Goal: Task Accomplishment & Management: Use online tool/utility

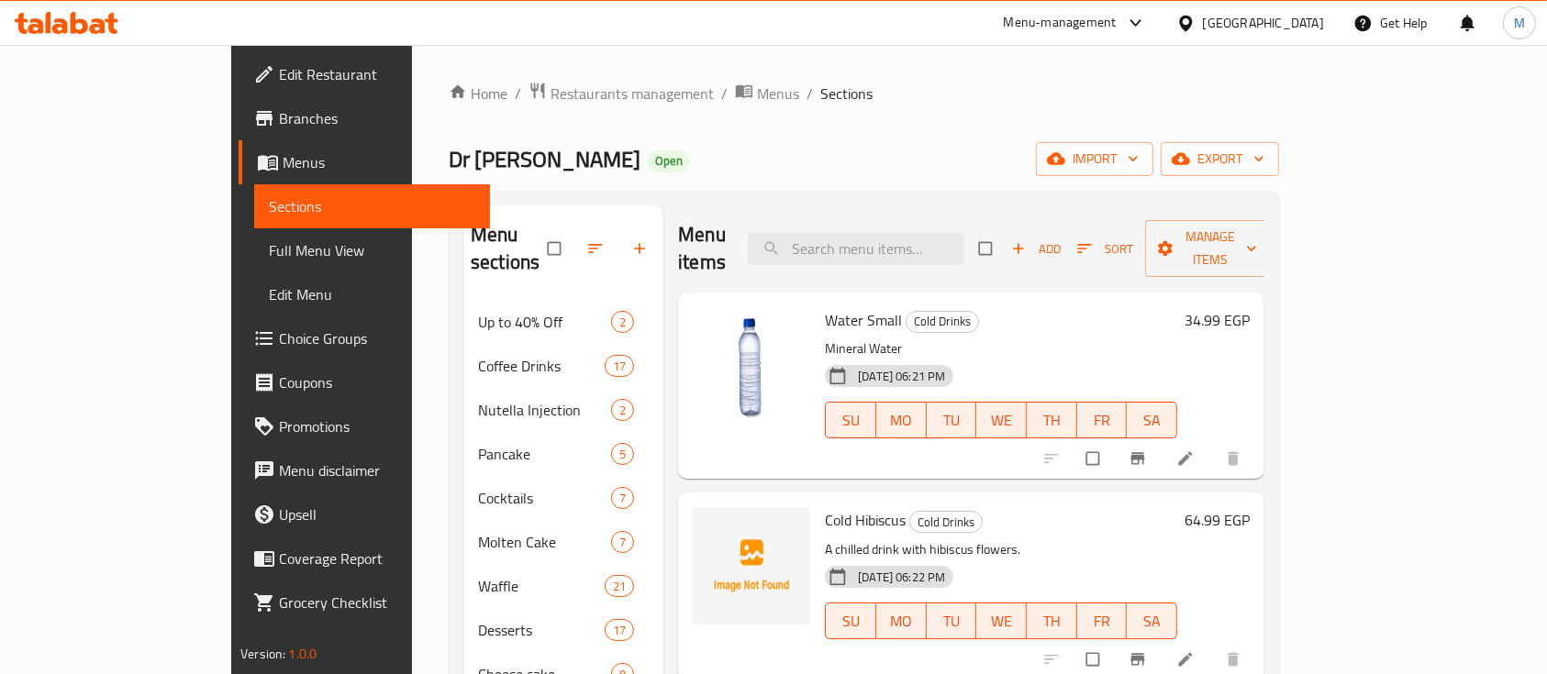
click at [1147, 20] on icon at bounding box center [1136, 23] width 22 height 22
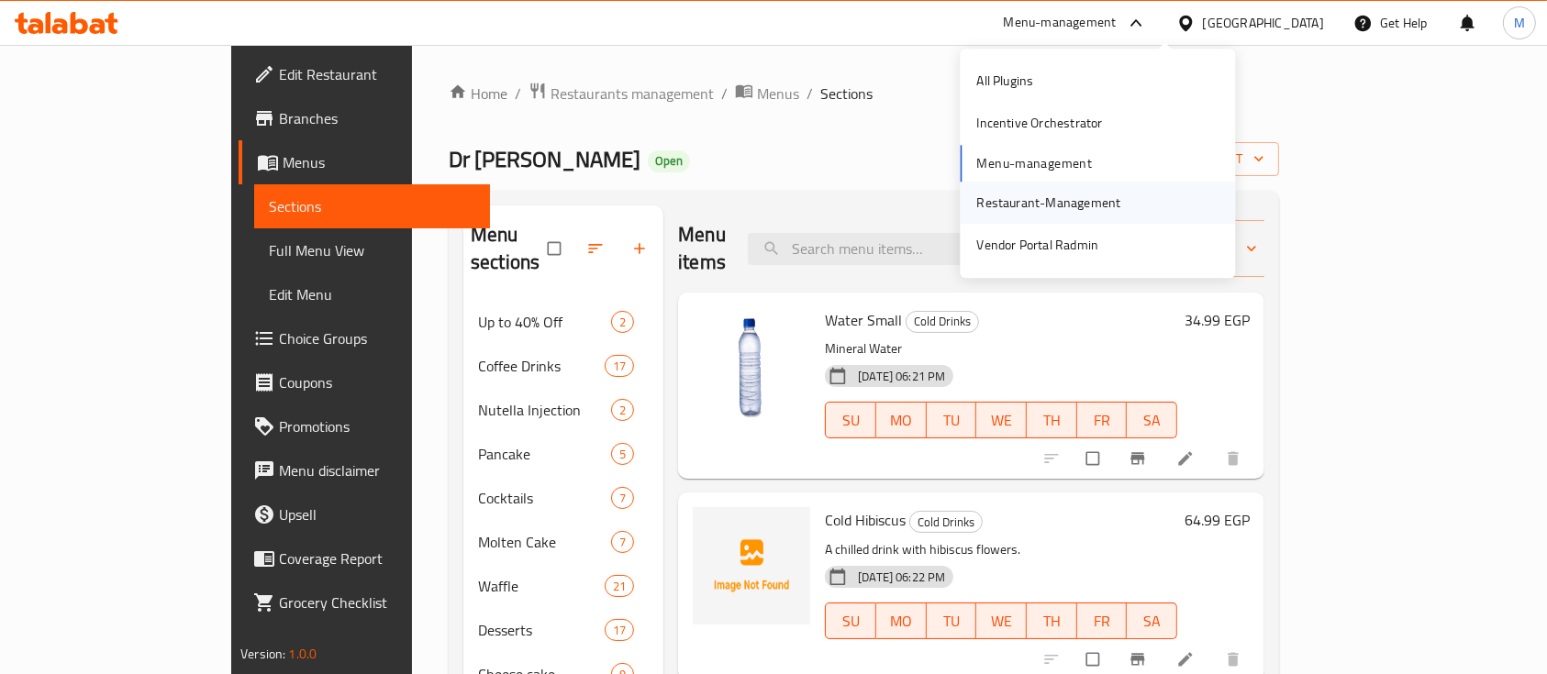
click at [1080, 204] on div "Restaurant-Management" at bounding box center [1048, 203] width 144 height 20
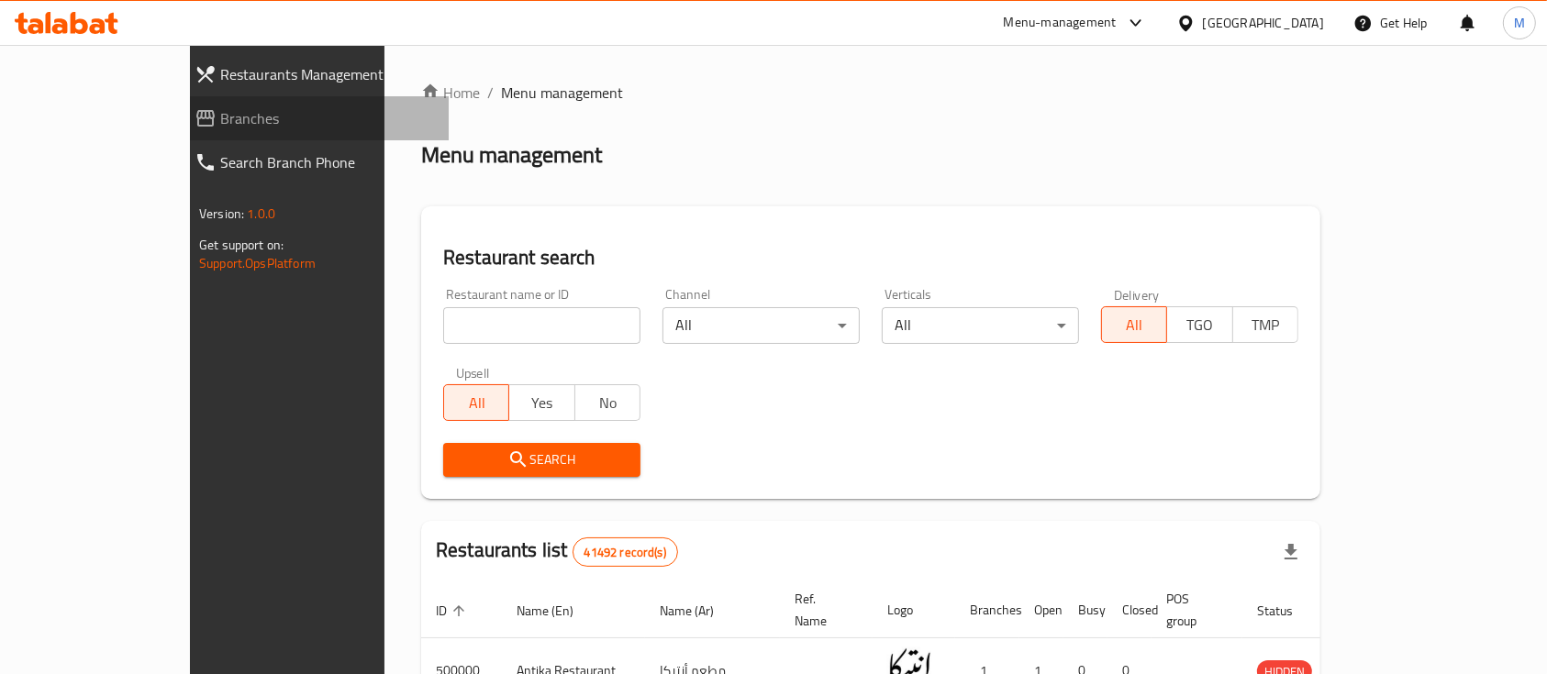
click at [220, 117] on span "Branches" at bounding box center [327, 118] width 214 height 22
click at [462, 328] on input "search" at bounding box center [541, 325] width 197 height 37
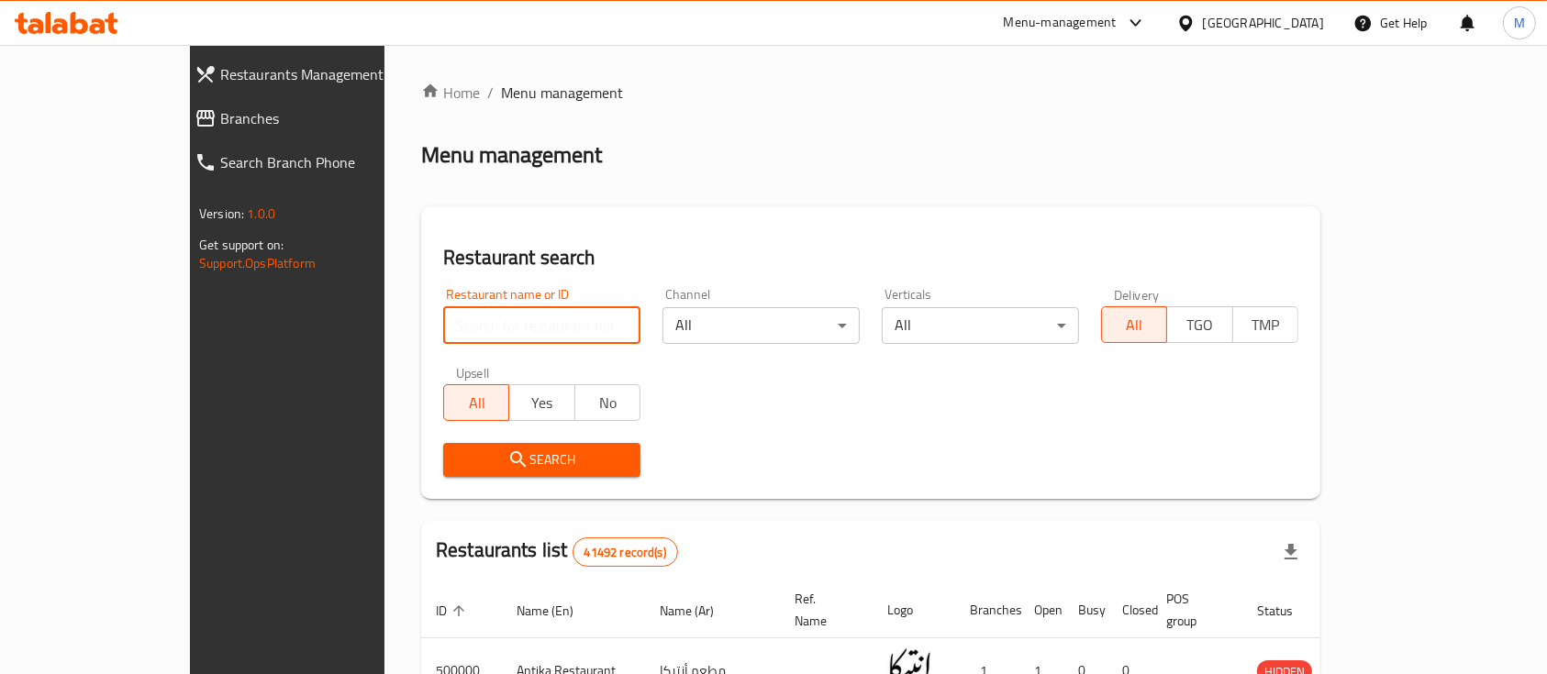
paste input "778012"
type input "778012"
click button "Search" at bounding box center [541, 460] width 197 height 34
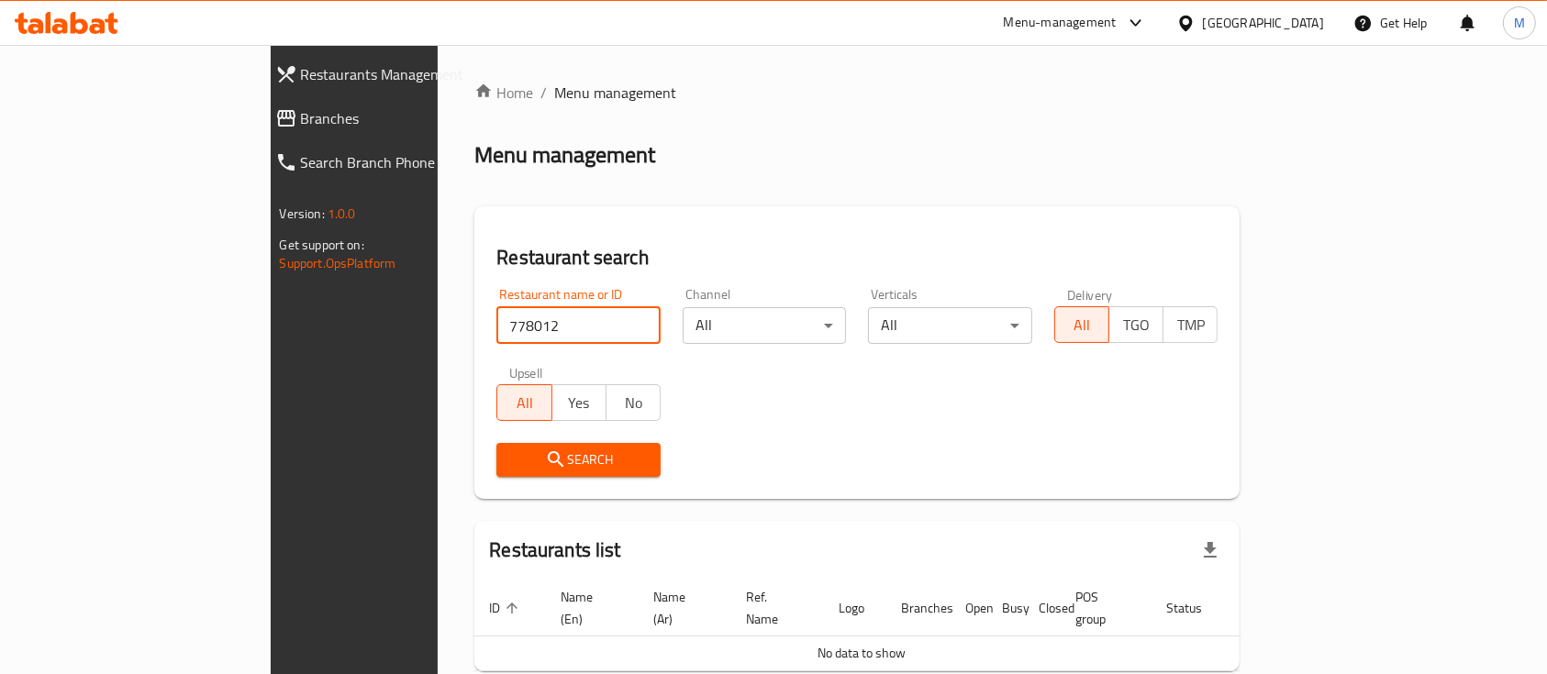
click at [301, 114] on span "Branches" at bounding box center [408, 118] width 214 height 22
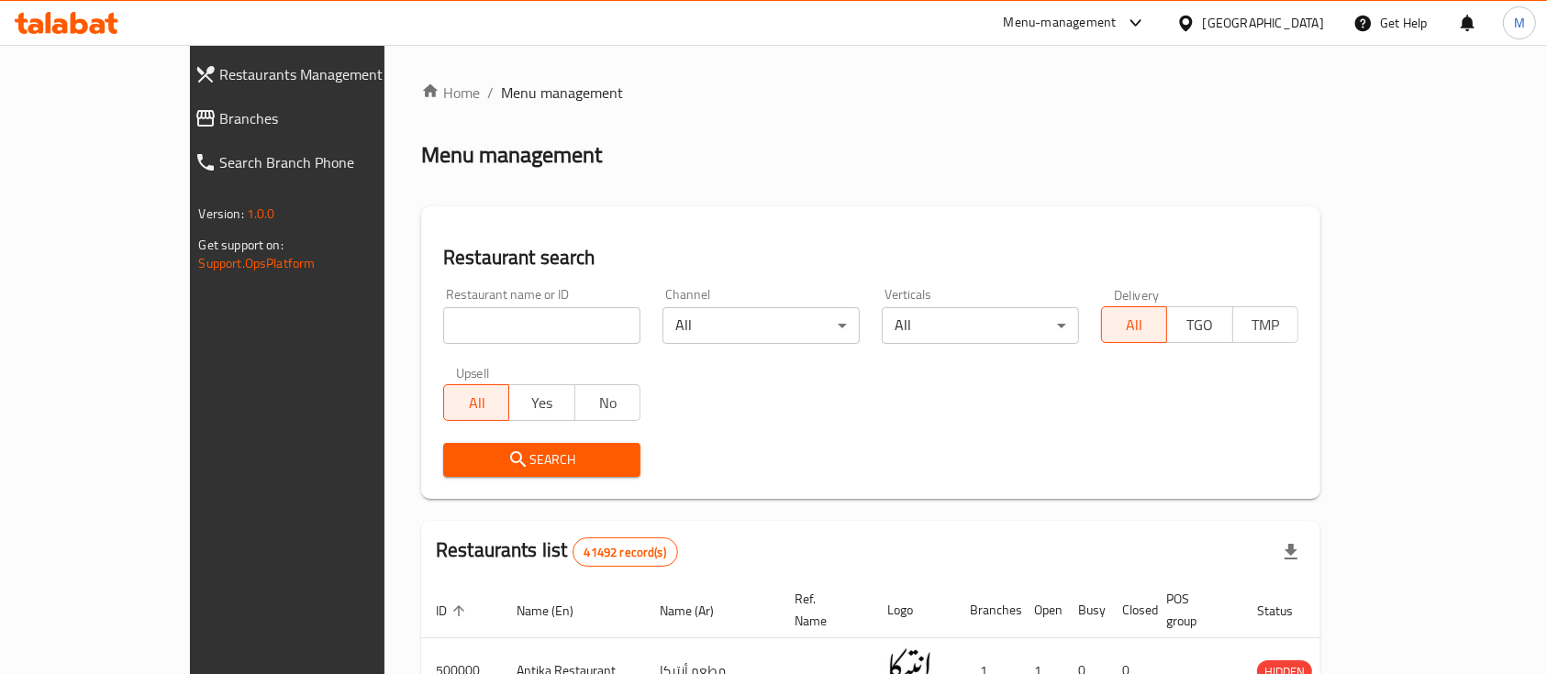
click at [443, 322] on input "search" at bounding box center [541, 325] width 197 height 37
paste input "706276"
type input "706276"
click at [484, 451] on span "Search" at bounding box center [542, 460] width 168 height 23
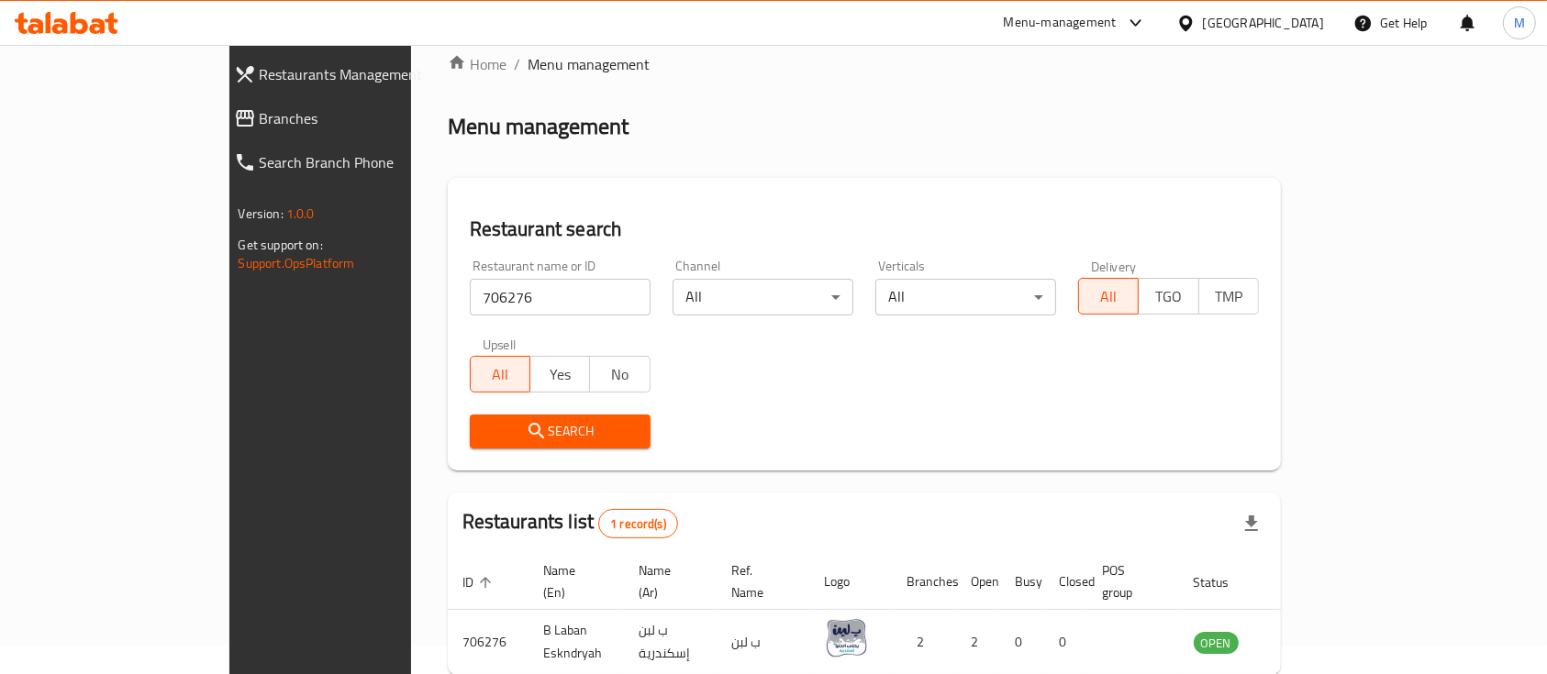
scroll to position [107, 0]
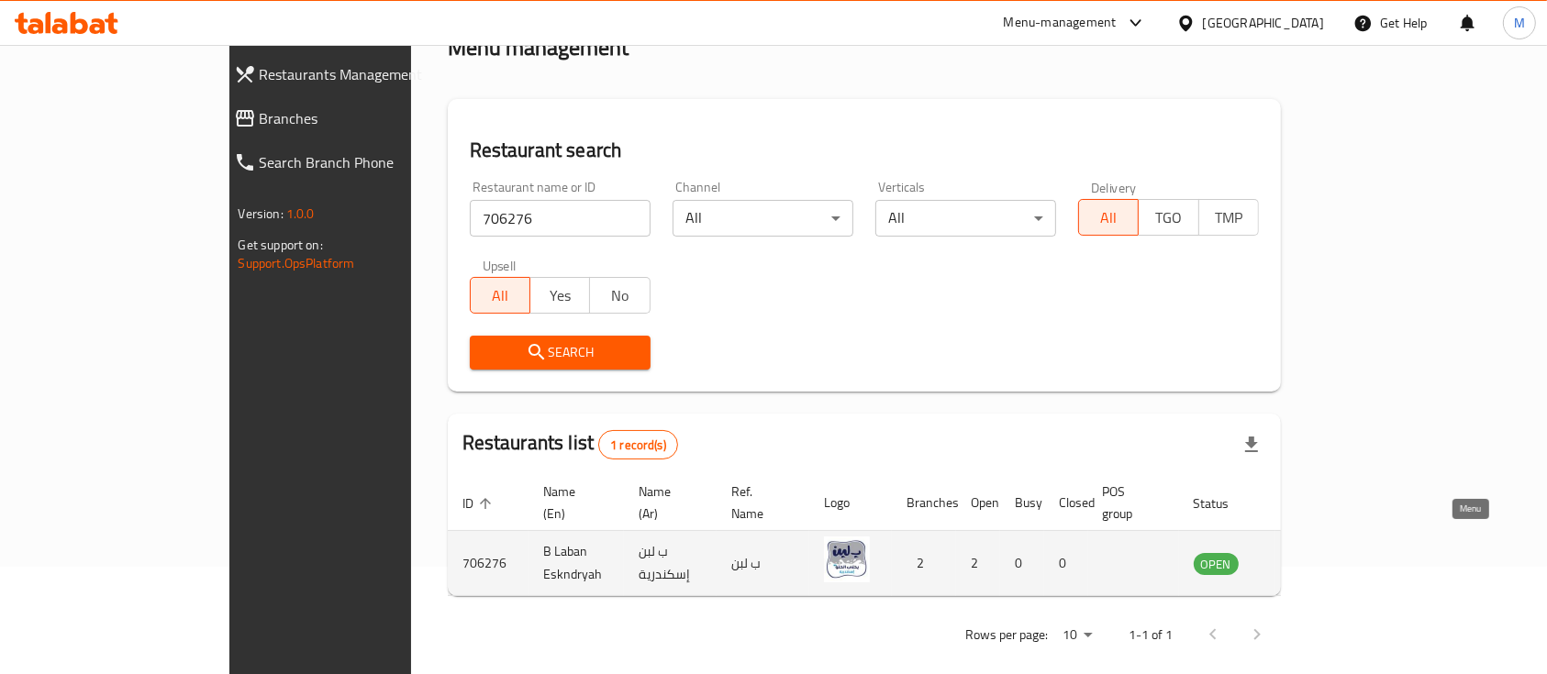
click at [1312, 552] on icon "enhanced table" at bounding box center [1301, 563] width 22 height 22
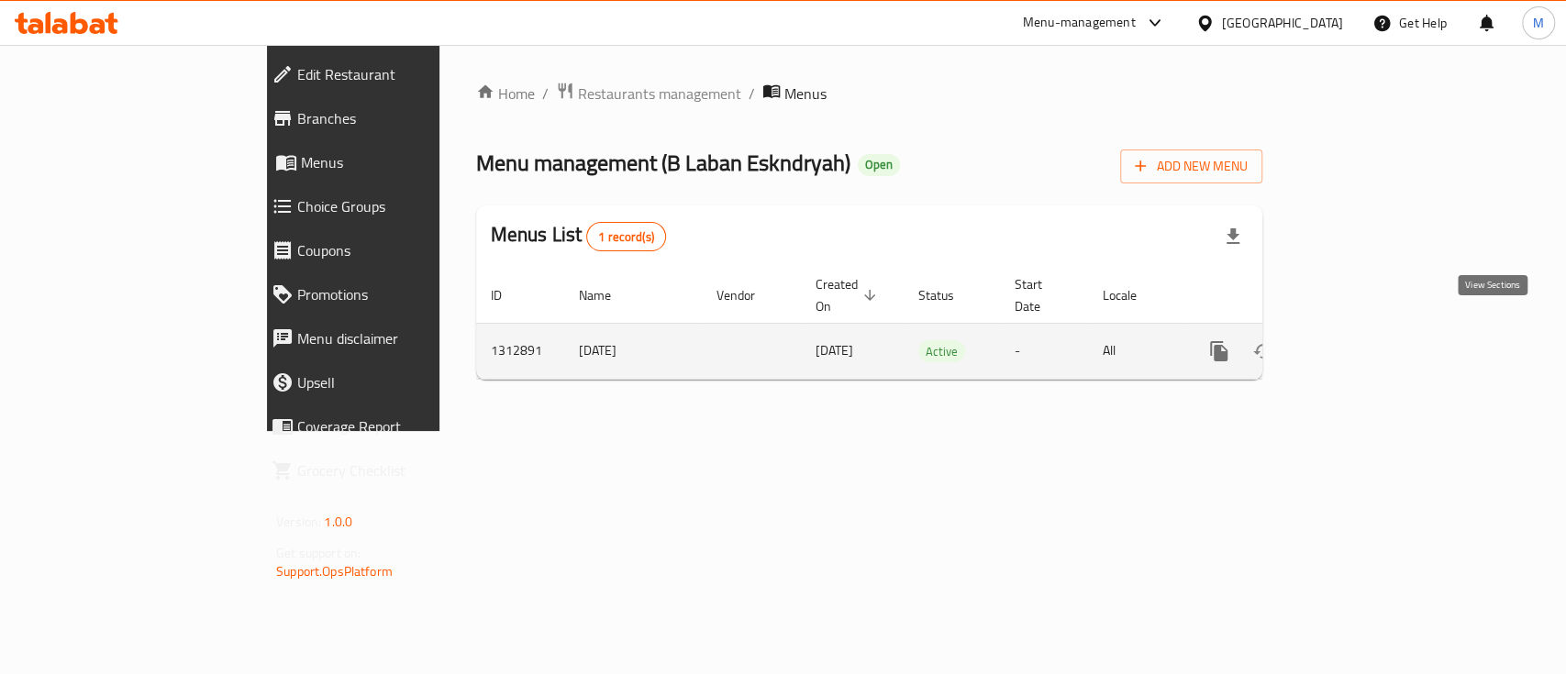
click at [1360, 343] on icon "enhanced table" at bounding box center [1351, 351] width 17 height 17
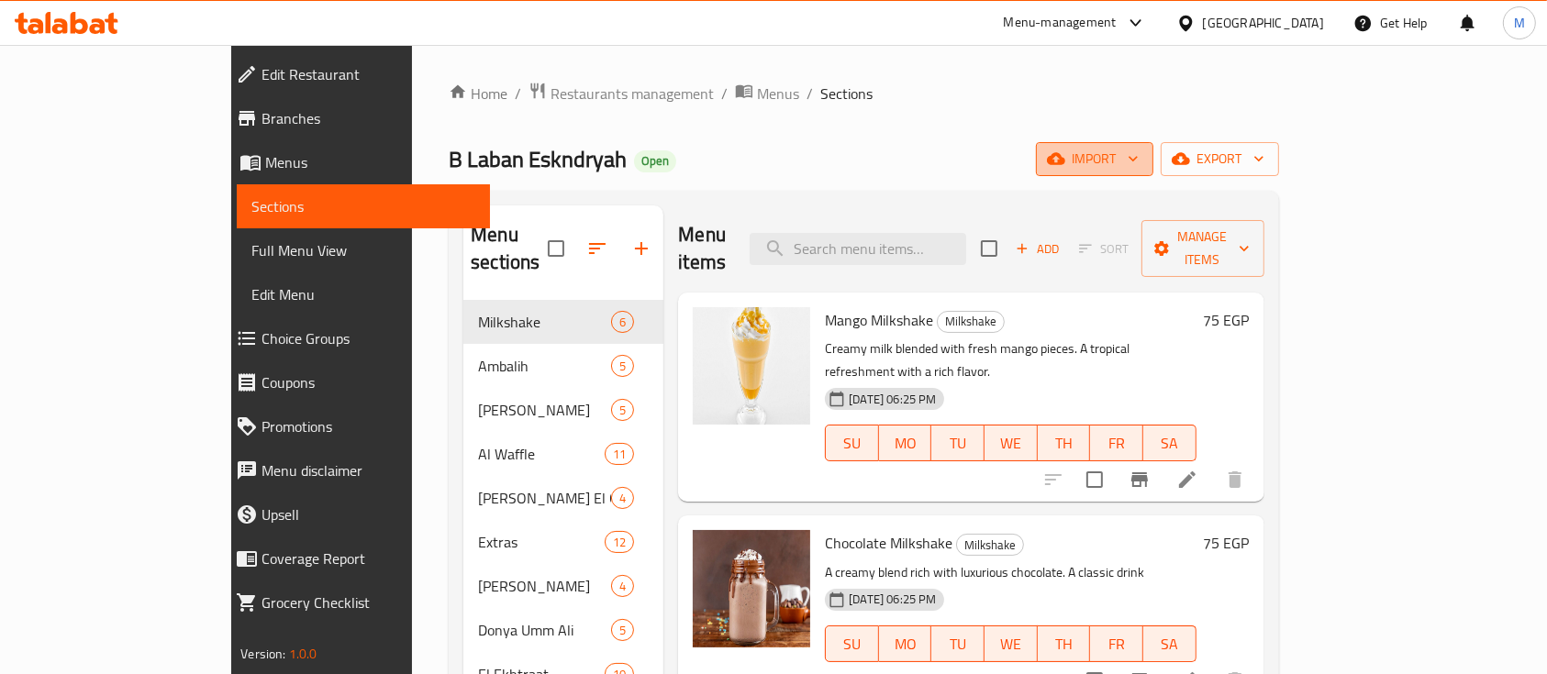
click at [1138, 158] on icon "button" at bounding box center [1133, 160] width 9 height 6
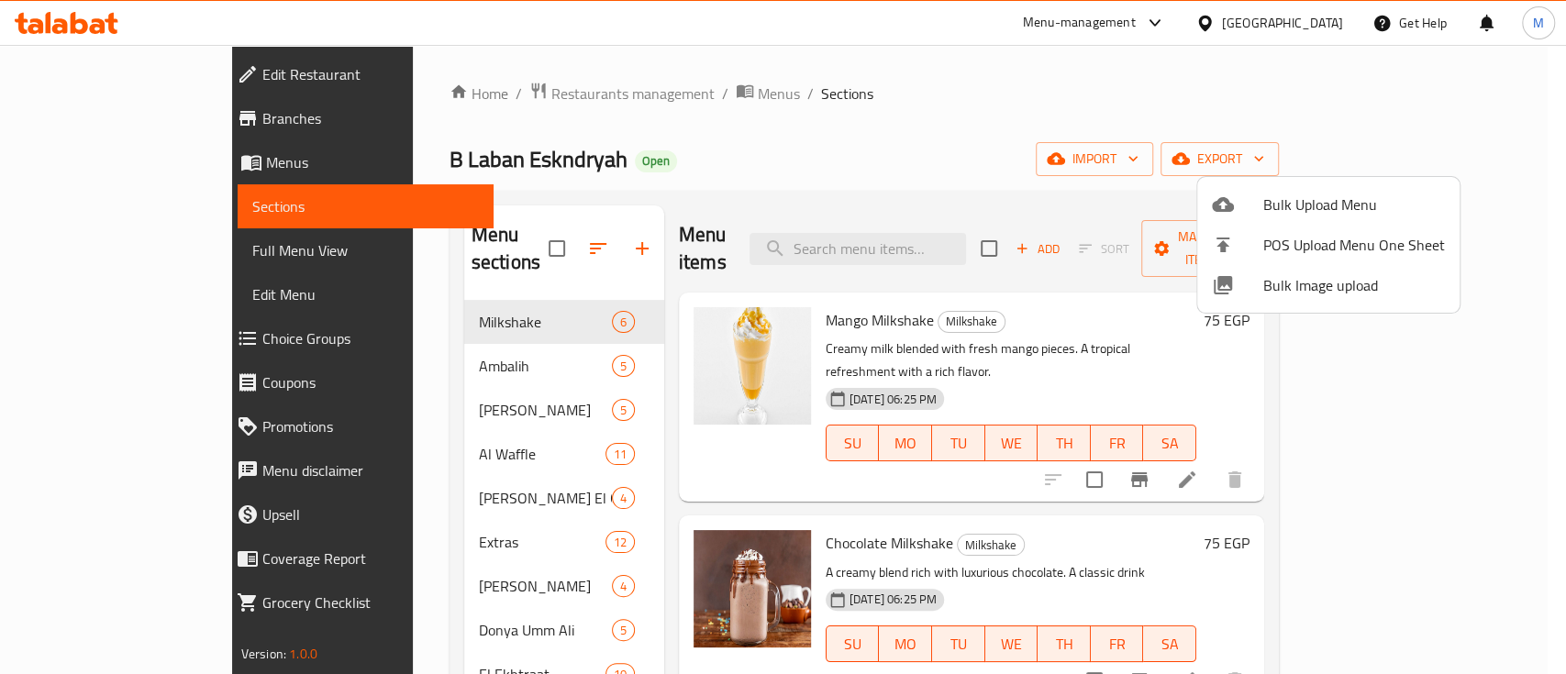
click at [1494, 154] on div at bounding box center [783, 337] width 1566 height 674
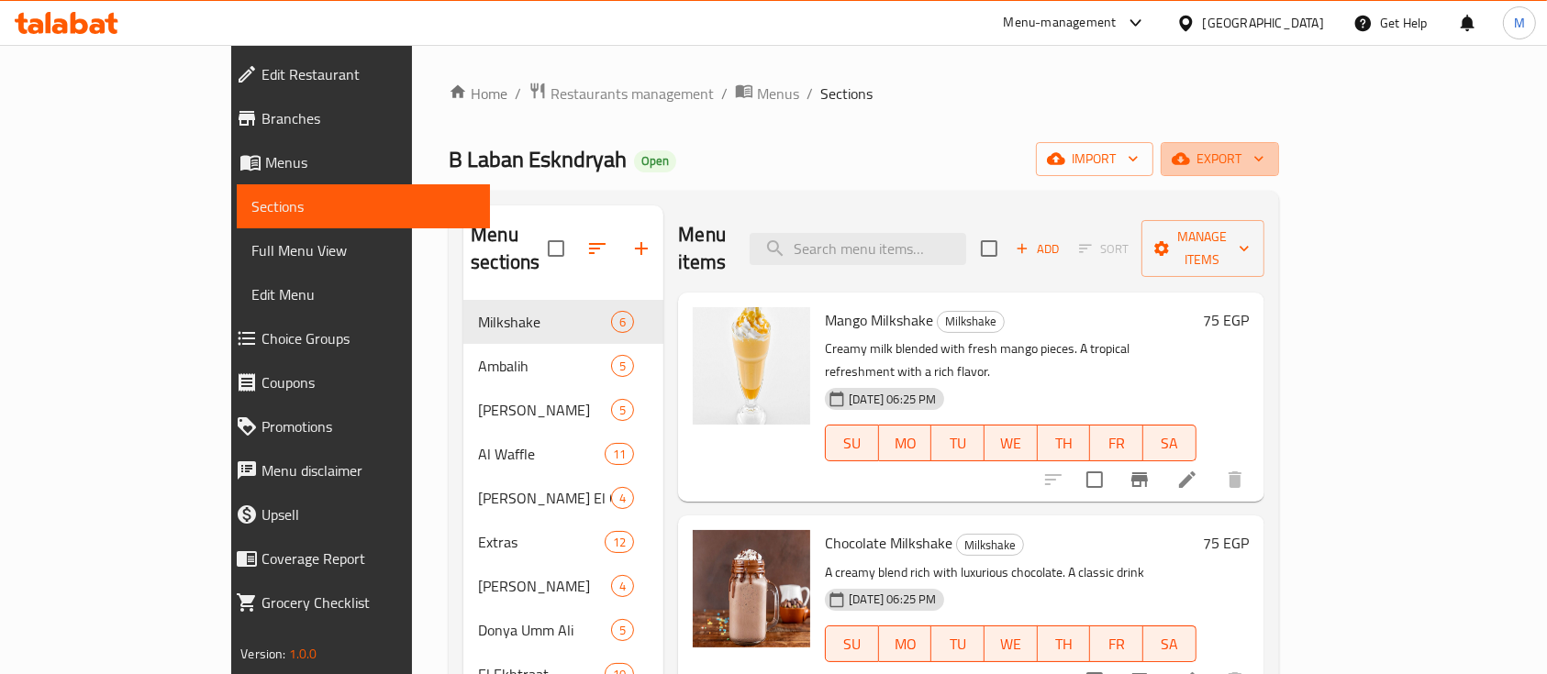
click at [1268, 154] on icon "button" at bounding box center [1259, 159] width 18 height 18
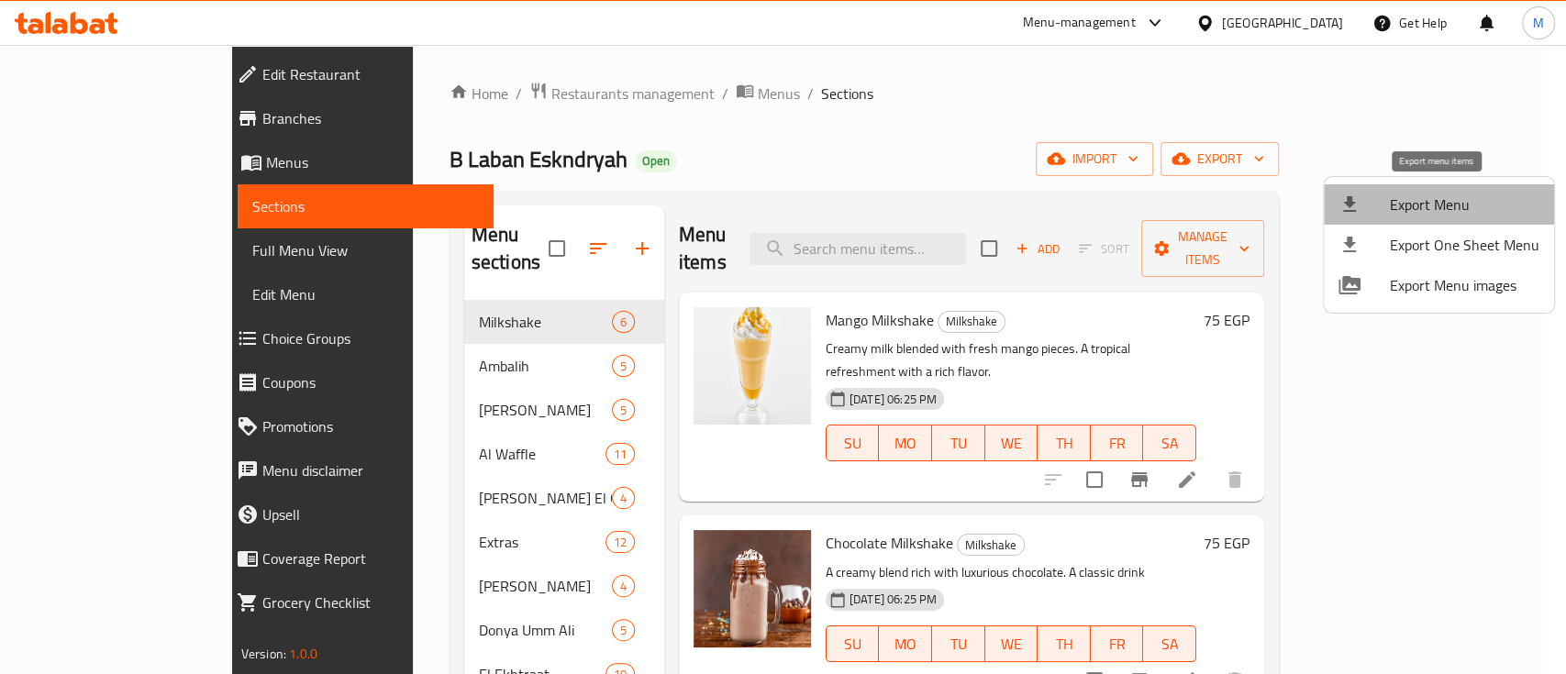
click at [1507, 208] on span "Export Menu" at bounding box center [1465, 205] width 150 height 22
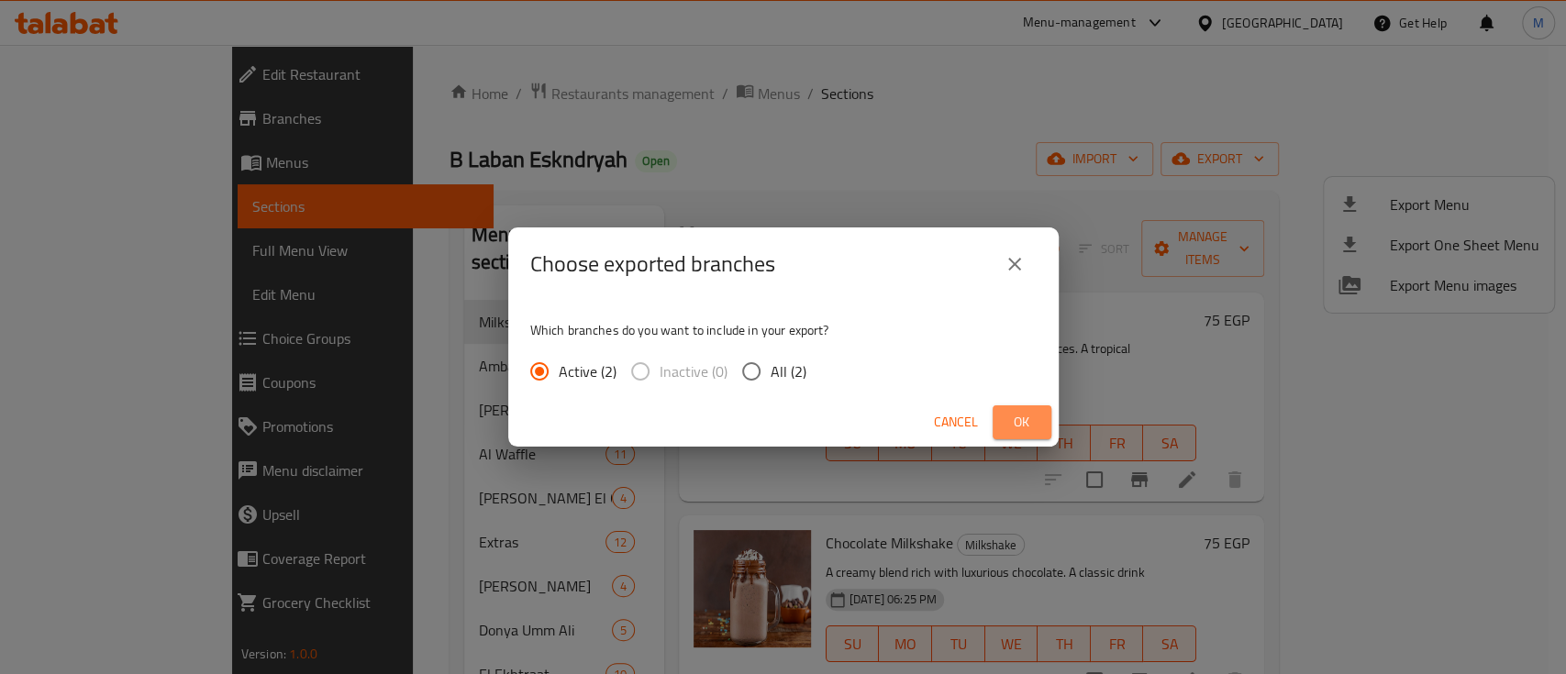
click at [1034, 418] on span "Ok" at bounding box center [1021, 422] width 29 height 23
